Goal: Find specific page/section: Find specific page/section

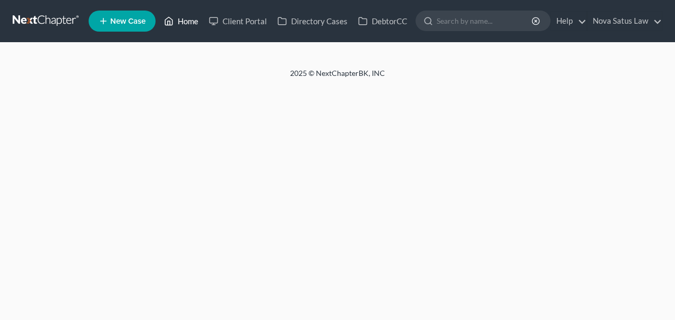
click at [185, 26] on link "Home" at bounding box center [181, 21] width 45 height 19
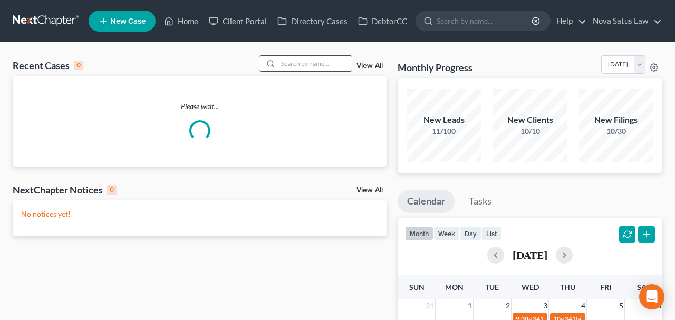
click at [308, 65] on input "search" at bounding box center [315, 63] width 74 height 15
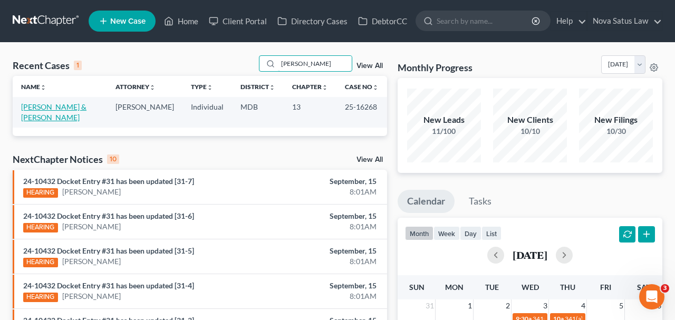
type input "jernigan"
click at [86, 107] on link "Jernigan, Edwin & Verjaunne" at bounding box center [53, 112] width 65 height 20
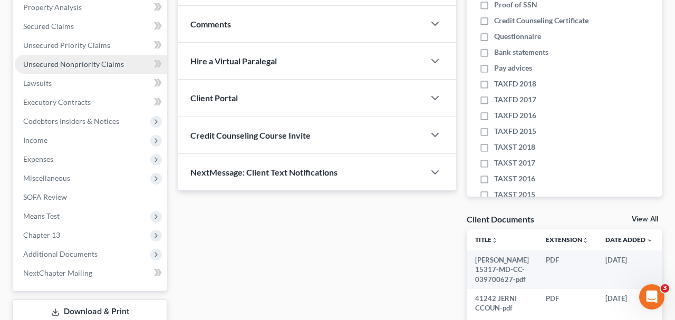
scroll to position [219, 0]
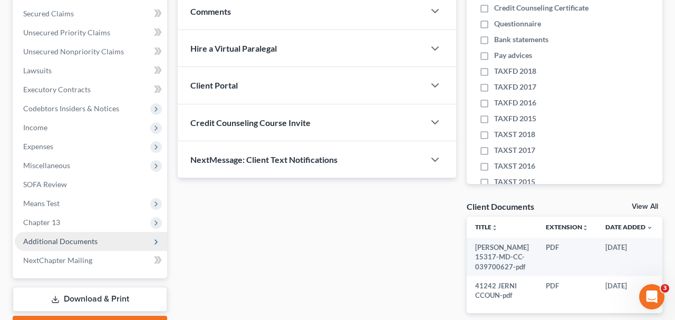
click at [75, 244] on span "Additional Documents" at bounding box center [60, 241] width 74 height 9
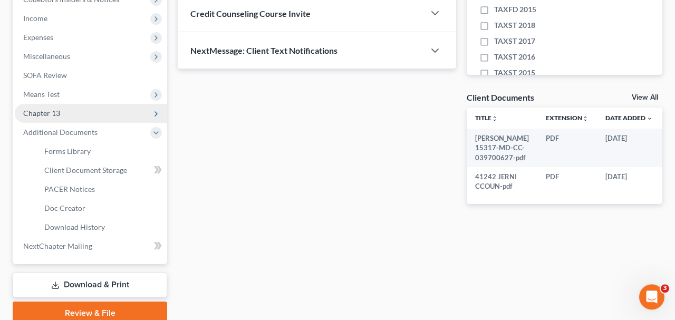
scroll to position [329, 0]
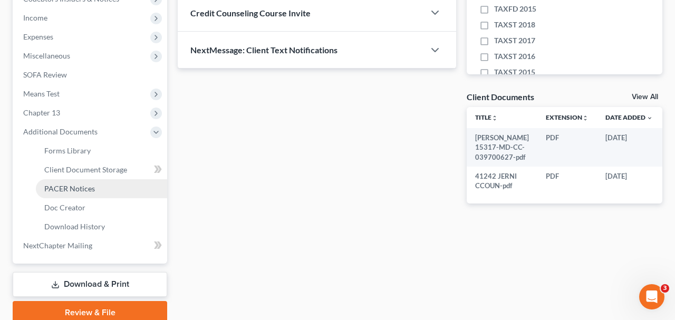
click at [80, 188] on span "PACER Notices" at bounding box center [69, 188] width 51 height 9
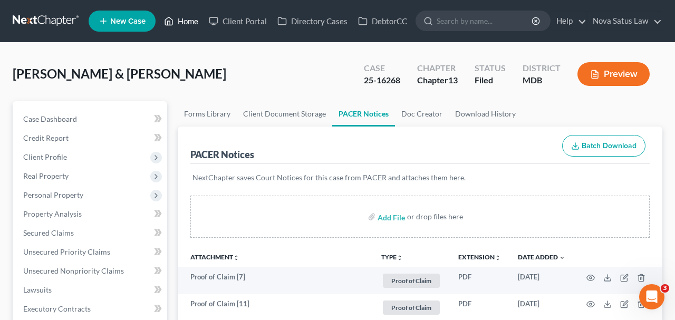
click at [190, 22] on link "Home" at bounding box center [181, 21] width 45 height 19
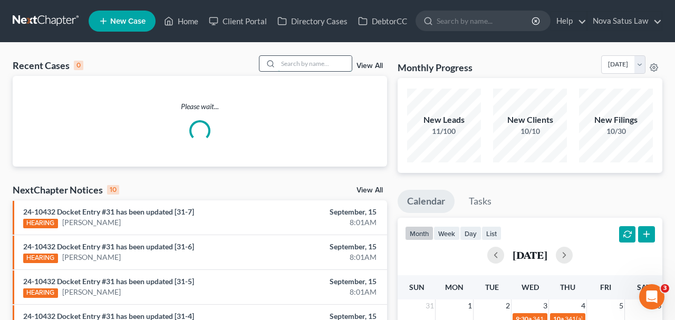
click at [278, 65] on input "search" at bounding box center [315, 63] width 74 height 15
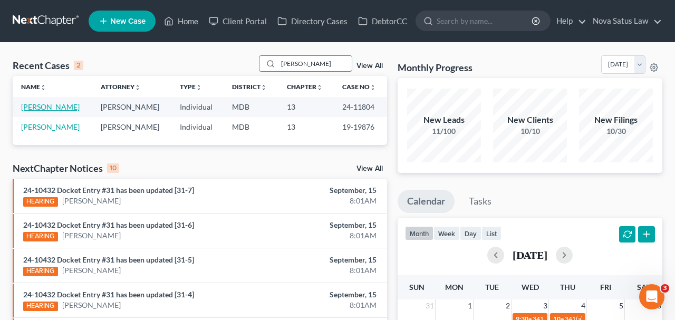
type input "kolasa"
click at [49, 104] on link "Kolasa, Daniel" at bounding box center [50, 106] width 59 height 9
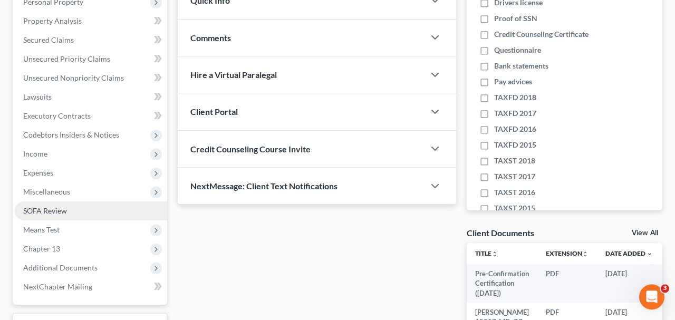
scroll to position [274, 0]
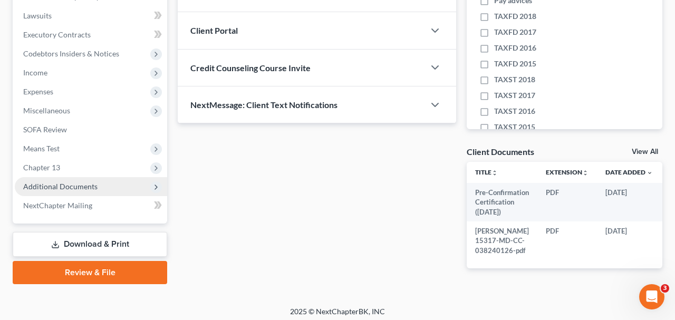
click at [84, 187] on span "Additional Documents" at bounding box center [60, 186] width 74 height 9
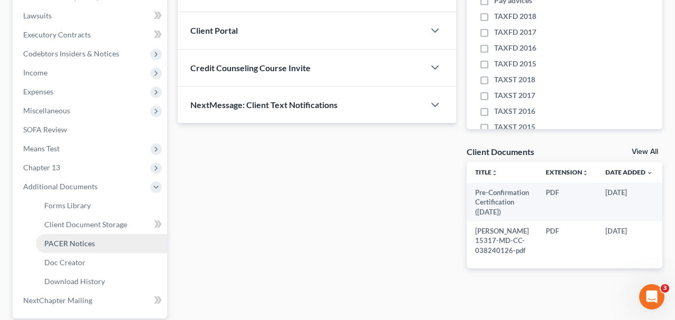
click at [82, 245] on span "PACER Notices" at bounding box center [69, 243] width 51 height 9
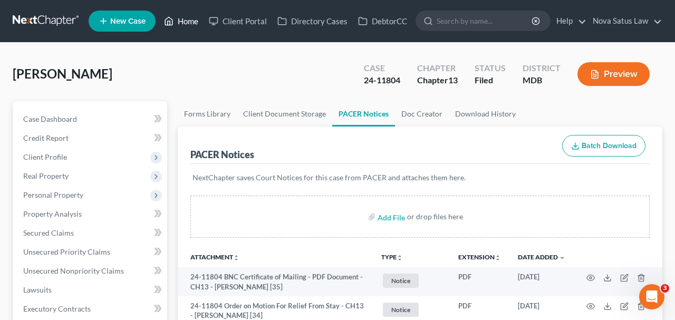
click at [180, 18] on link "Home" at bounding box center [181, 21] width 45 height 19
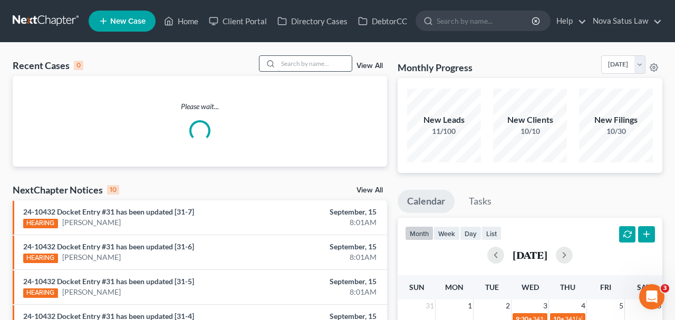
click at [297, 63] on input "search" at bounding box center [315, 63] width 74 height 15
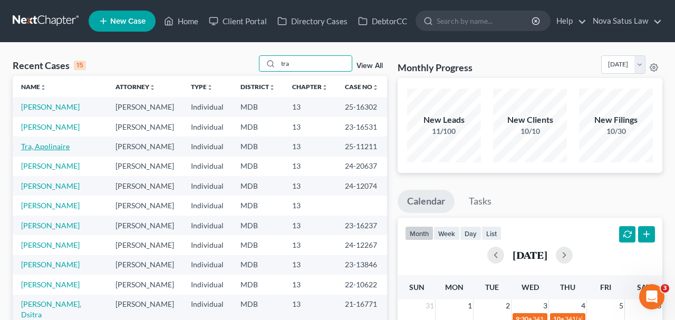
type input "tra"
click at [50, 147] on link "Tra, Apolinaire" at bounding box center [45, 146] width 49 height 9
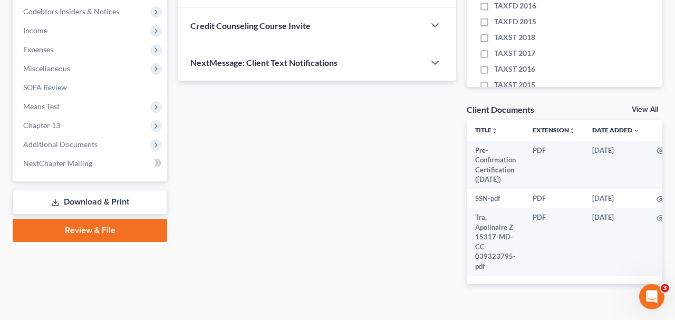
scroll to position [317, 0]
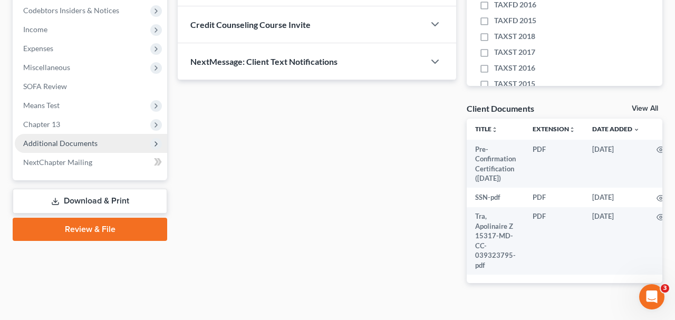
click at [82, 140] on span "Additional Documents" at bounding box center [60, 143] width 74 height 9
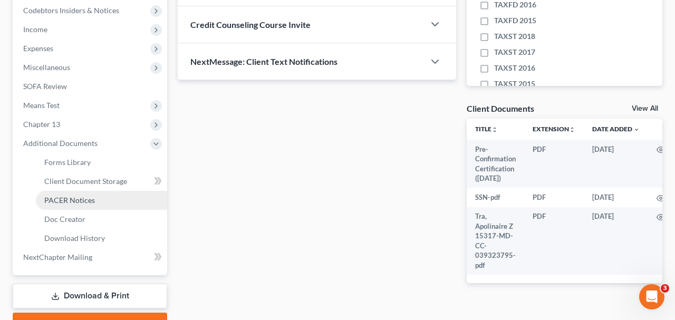
click at [74, 196] on span "PACER Notices" at bounding box center [69, 200] width 51 height 9
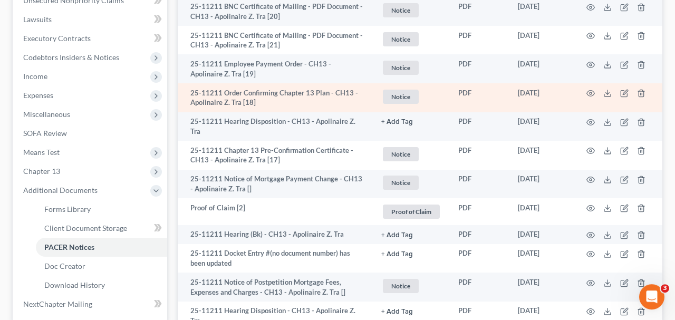
scroll to position [329, 0]
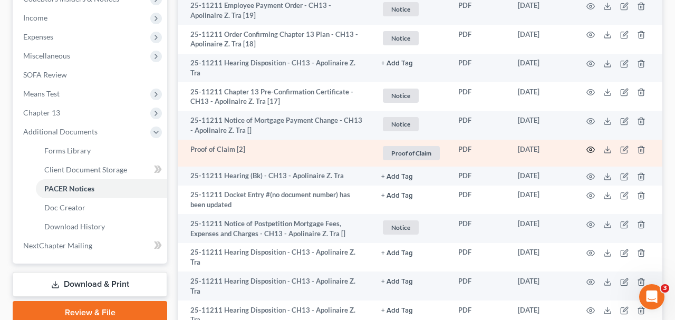
click at [589, 147] on icon "button" at bounding box center [591, 150] width 8 height 6
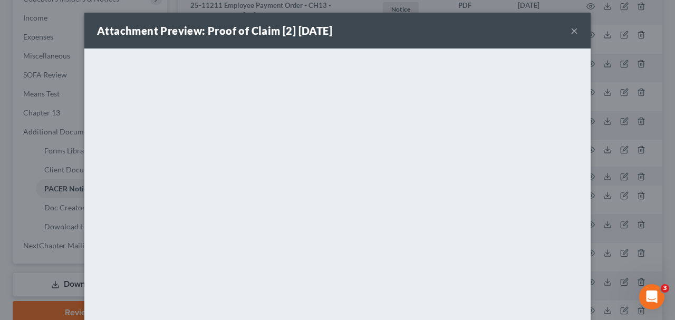
click at [574, 32] on button "×" at bounding box center [573, 30] width 7 height 13
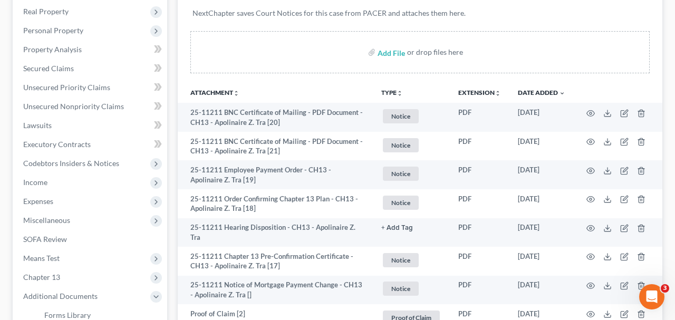
scroll to position [0, 0]
